Goal: Information Seeking & Learning: Learn about a topic

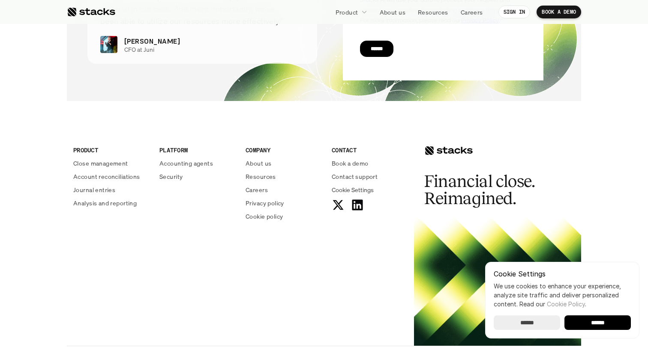
scroll to position [3134, 0]
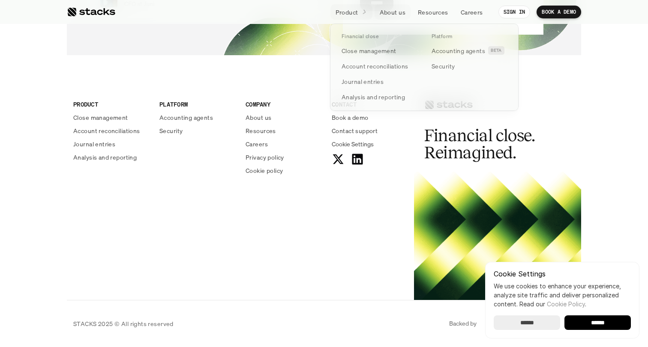
click at [354, 11] on p "Product" at bounding box center [346, 12] width 23 height 9
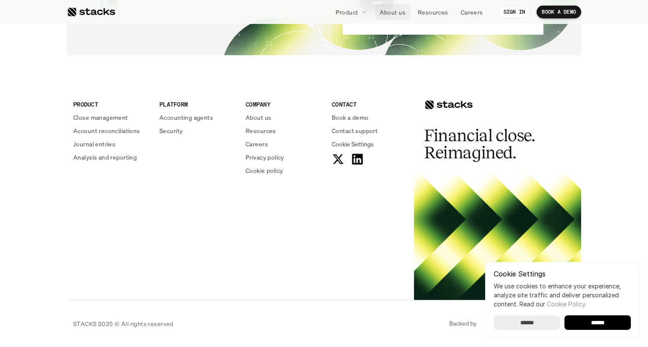
click at [389, 11] on p "About us" at bounding box center [393, 12] width 26 height 9
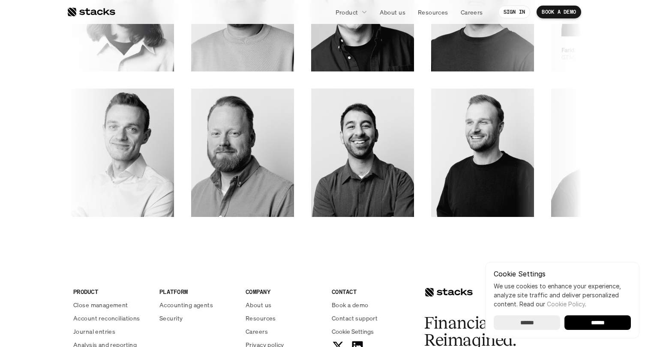
scroll to position [1322, 0]
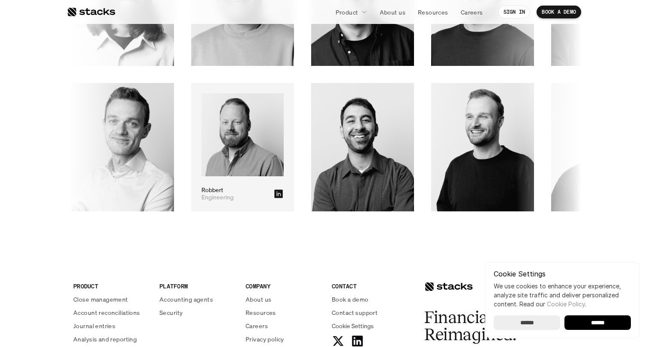
click at [284, 155] on img at bounding box center [243, 135] width 82 height 84
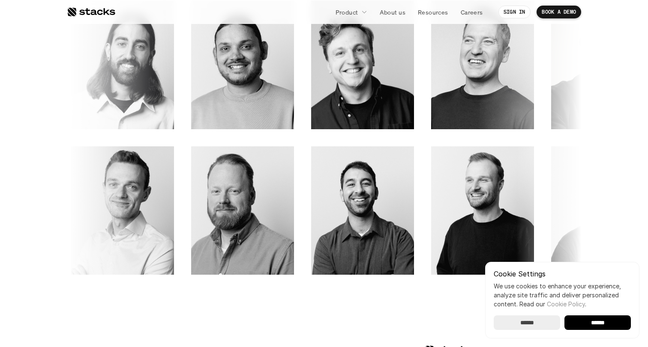
scroll to position [1230, 0]
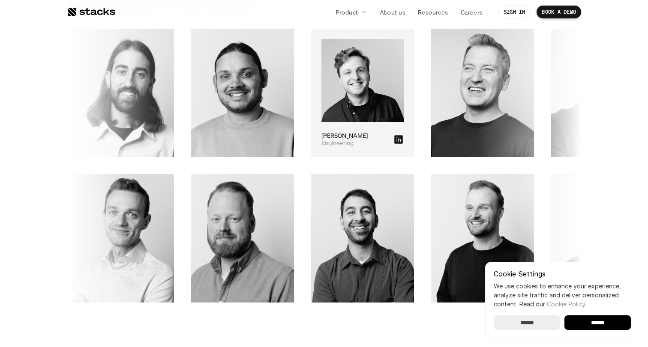
click at [394, 138] on icon at bounding box center [398, 139] width 9 height 9
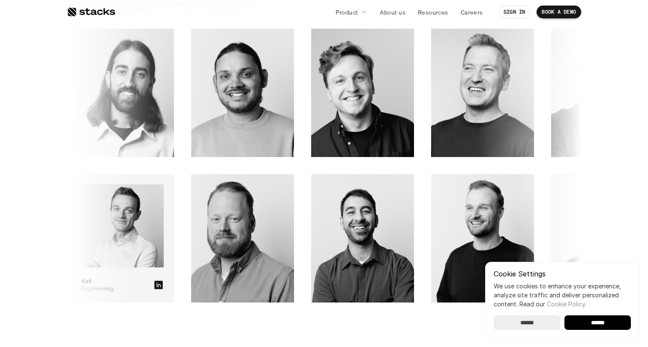
click at [163, 285] on icon at bounding box center [159, 285] width 9 height 9
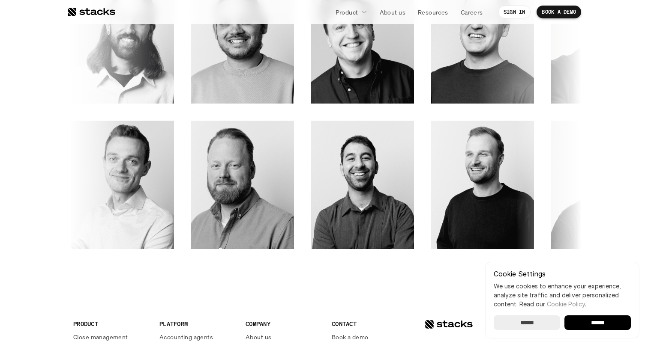
scroll to position [1285, 0]
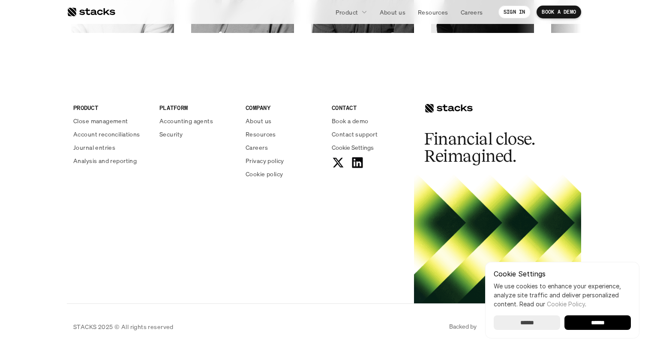
scroll to position [1504, 0]
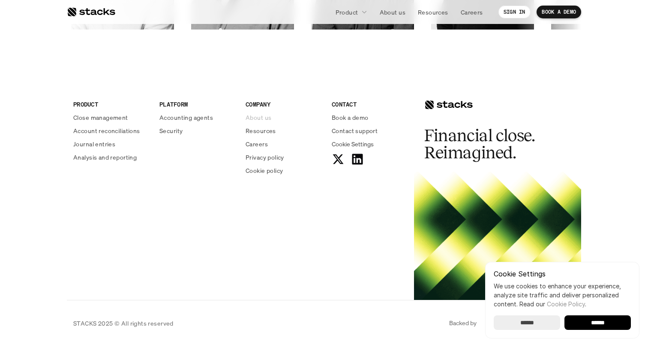
click at [263, 117] on p "About us" at bounding box center [258, 117] width 26 height 9
click at [265, 144] on p "Careers" at bounding box center [256, 144] width 22 height 9
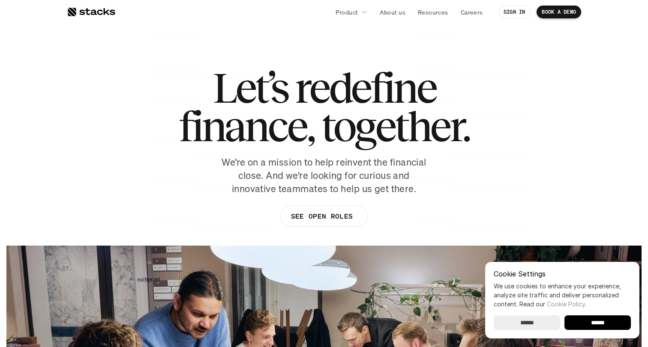
scroll to position [1, 0]
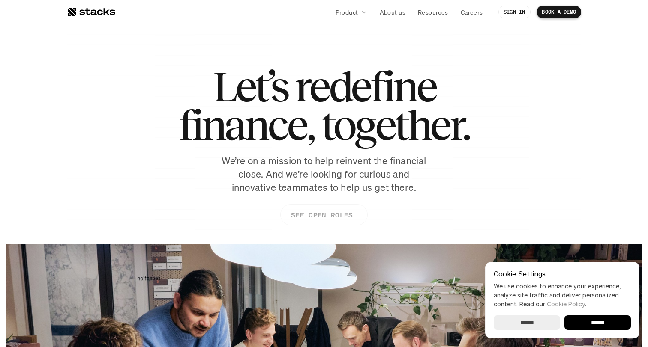
click at [314, 212] on p "SEE OPEN ROLES" at bounding box center [322, 215] width 62 height 12
click at [98, 13] on div at bounding box center [91, 12] width 48 height 10
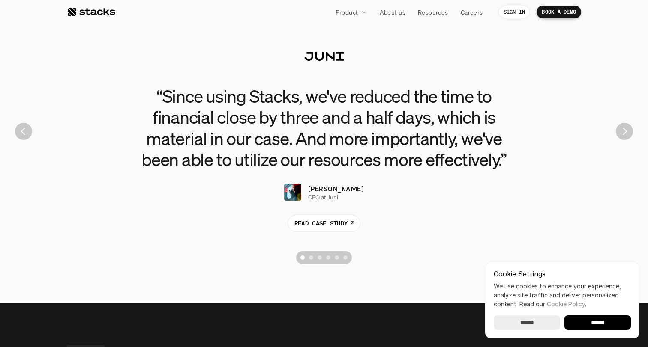
scroll to position [1948, 0]
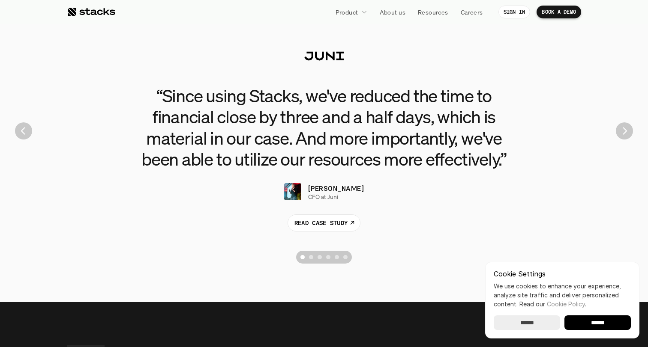
click at [627, 140] on div "“Since using Stacks, we've reduced the time to financial close by three and a h…" at bounding box center [323, 131] width 635 height 274
click at [625, 135] on img "Next" at bounding box center [624, 131] width 17 height 17
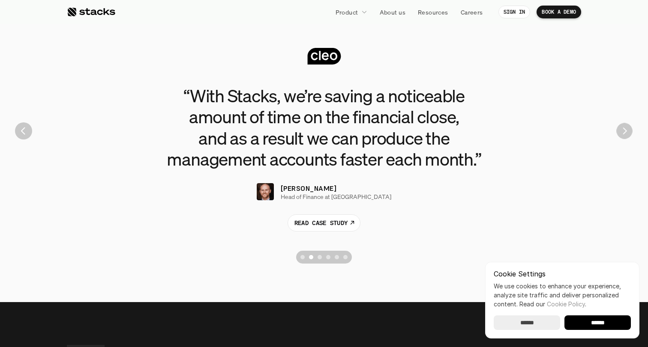
click at [623, 132] on img "Next" at bounding box center [624, 131] width 16 height 16
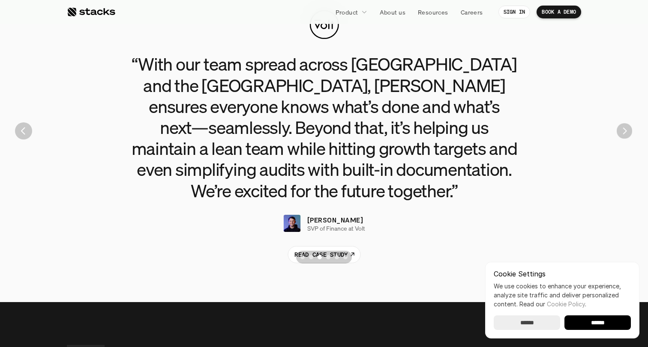
click at [623, 132] on img "Next" at bounding box center [623, 130] width 15 height 15
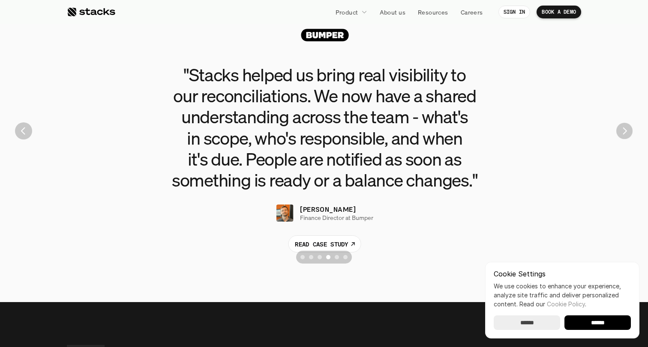
click at [623, 132] on img "Next" at bounding box center [624, 131] width 16 height 16
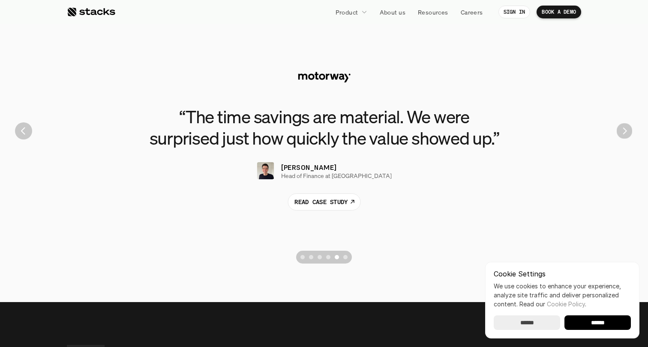
click at [623, 132] on img "Next" at bounding box center [624, 131] width 16 height 16
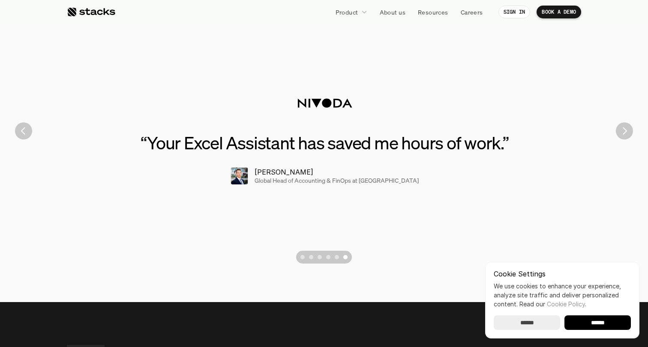
click at [623, 132] on img "Next" at bounding box center [624, 131] width 17 height 17
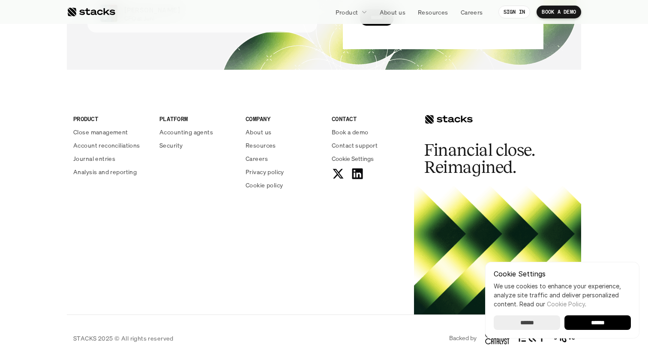
scroll to position [3134, 0]
